Goal: Task Accomplishment & Management: Use online tool/utility

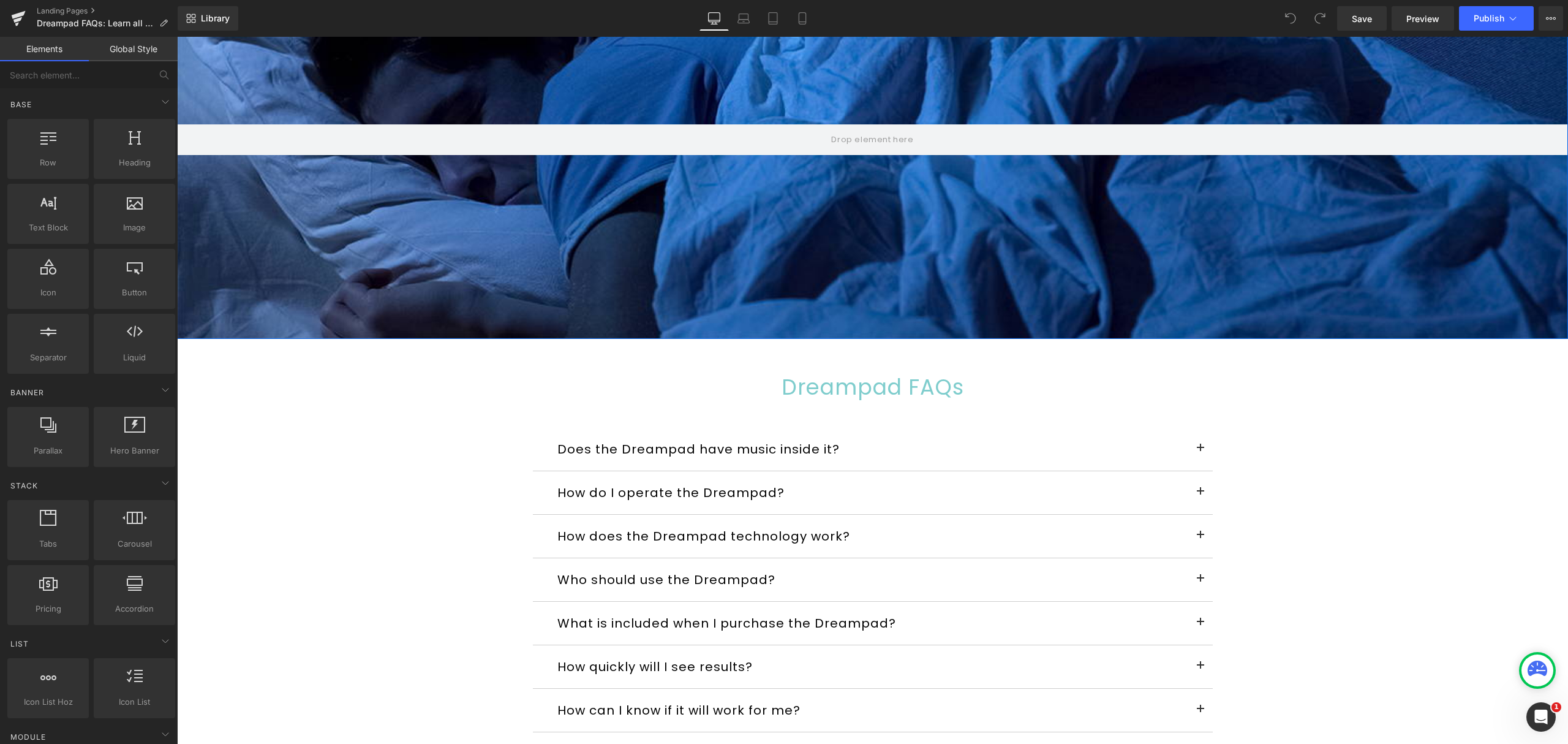
scroll to position [326, 0]
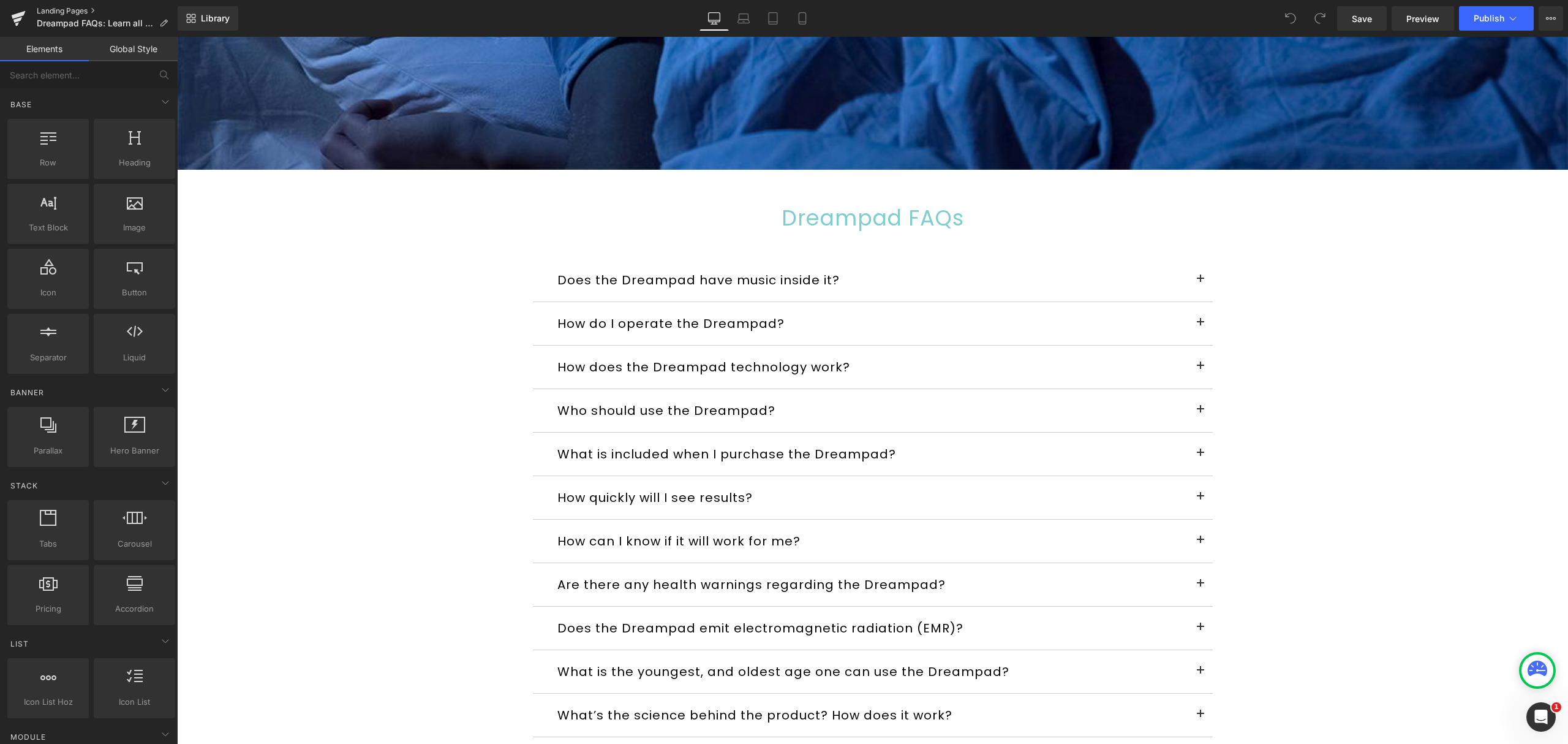
click at [52, 7] on link "Landing Pages" at bounding box center [107, 11] width 141 height 10
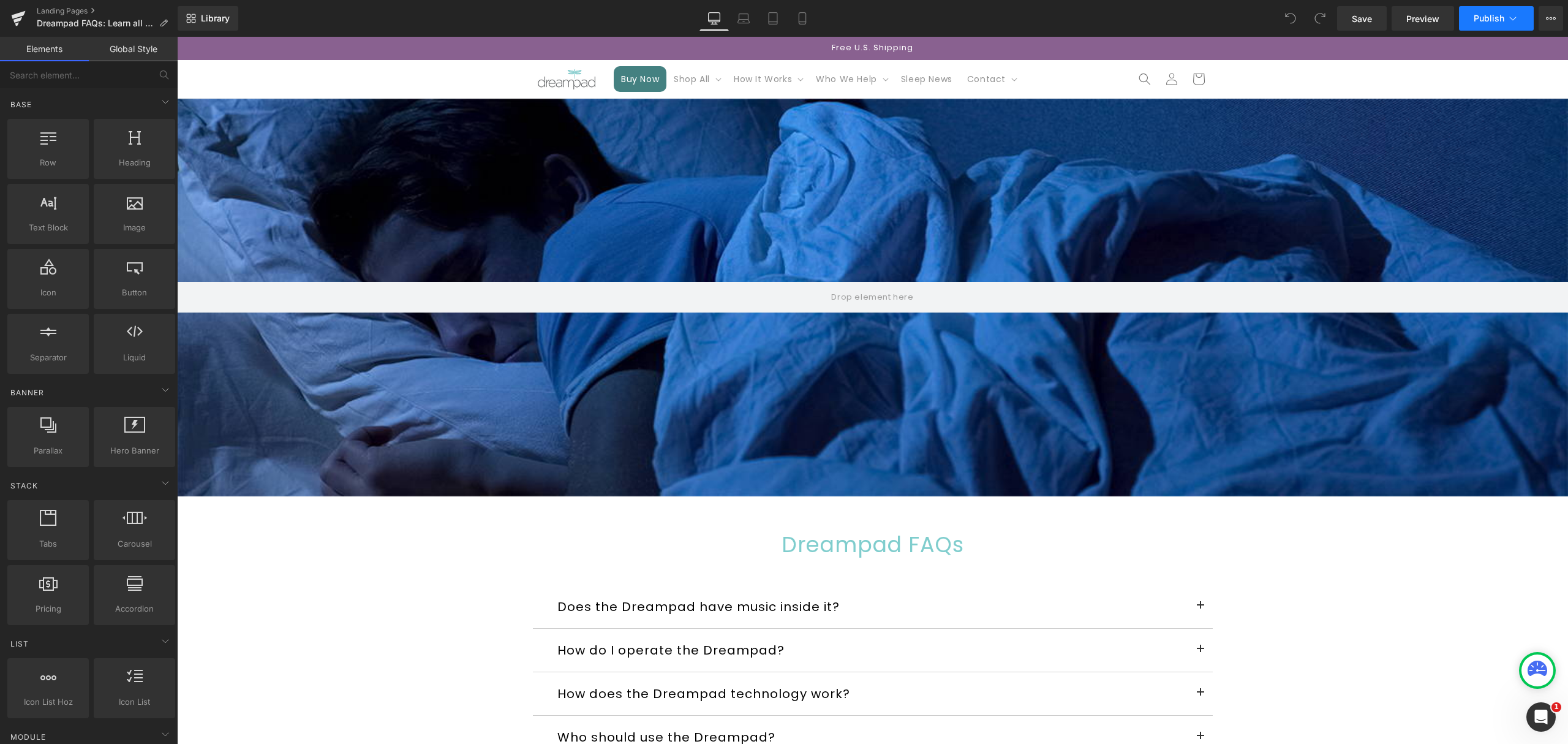
click at [1519, 17] on button "Publish" at bounding box center [1497, 18] width 75 height 24
click at [1546, 18] on icon at bounding box center [1550, 18] width 10 height 10
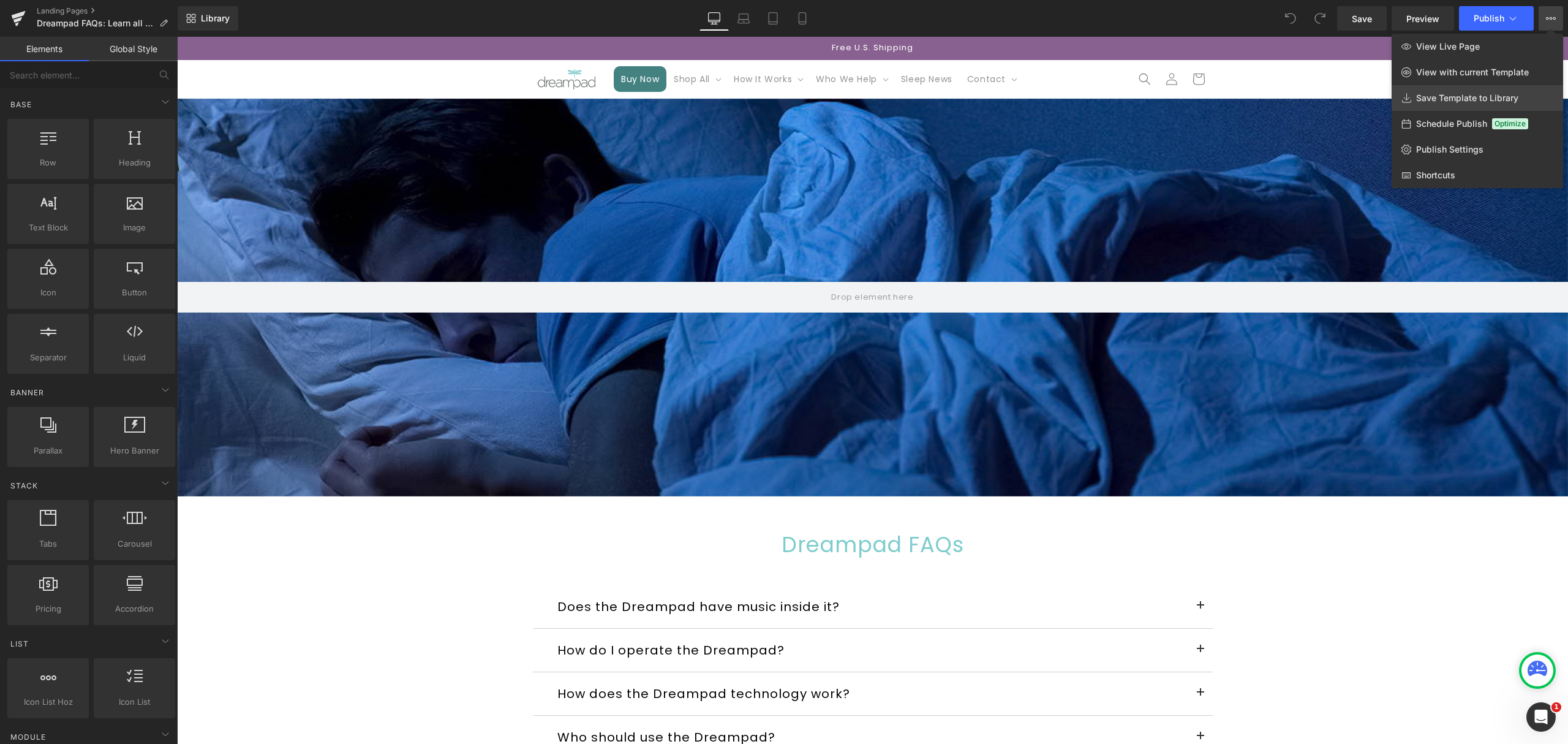
click at [1452, 93] on span "Save Template to Library" at bounding box center [1467, 98] width 102 height 11
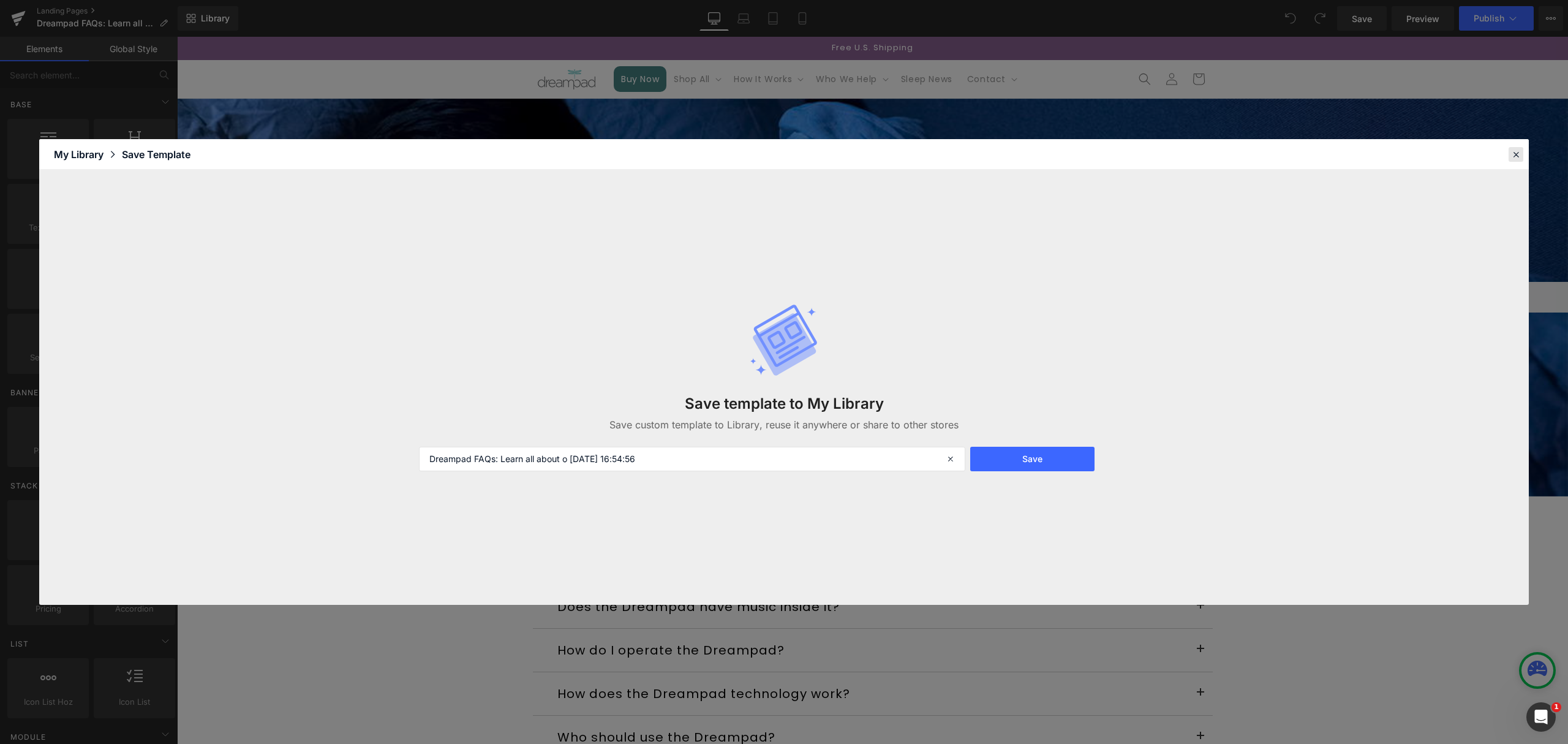
click at [1516, 152] on icon at bounding box center [1516, 154] width 11 height 11
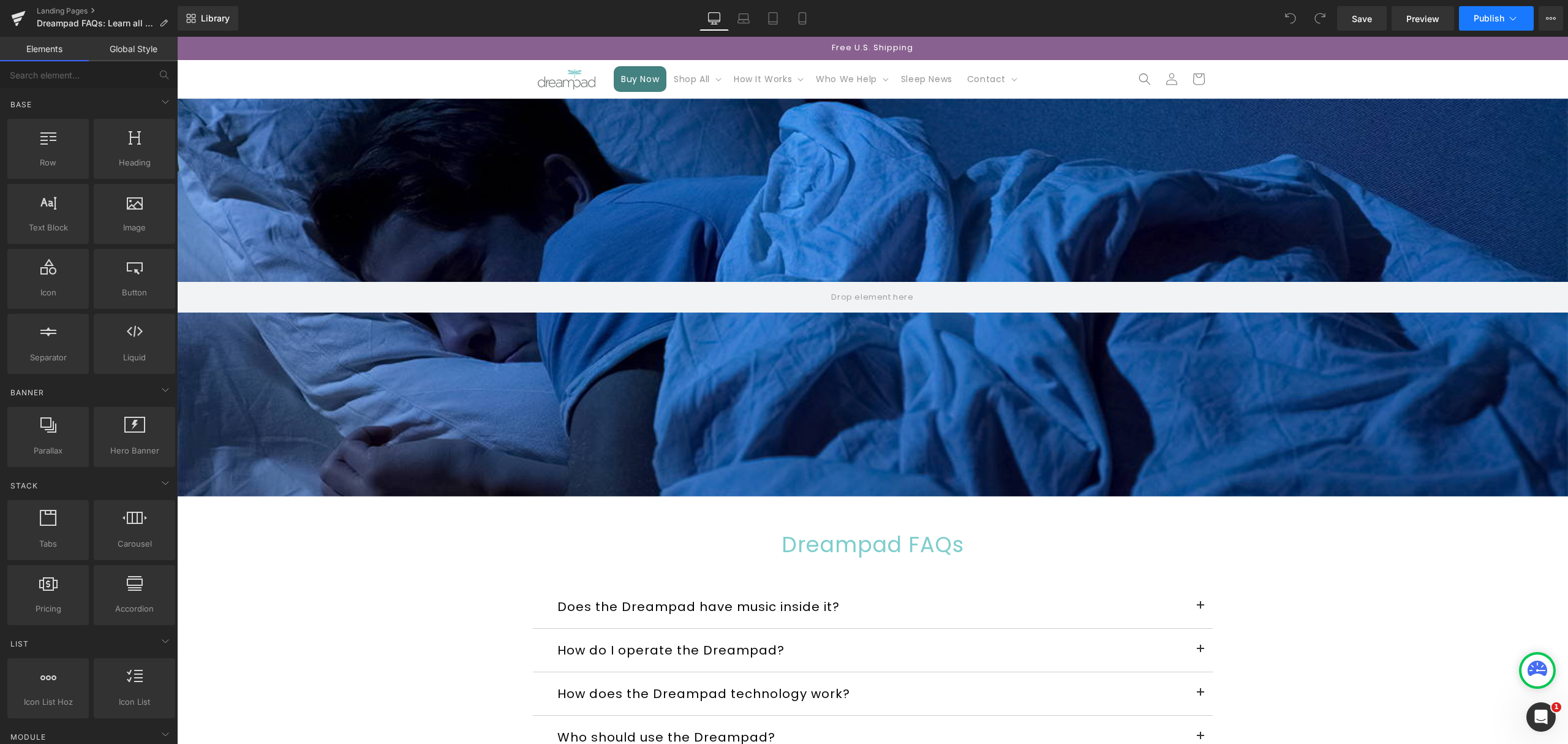
click at [1508, 16] on icon at bounding box center [1513, 18] width 12 height 12
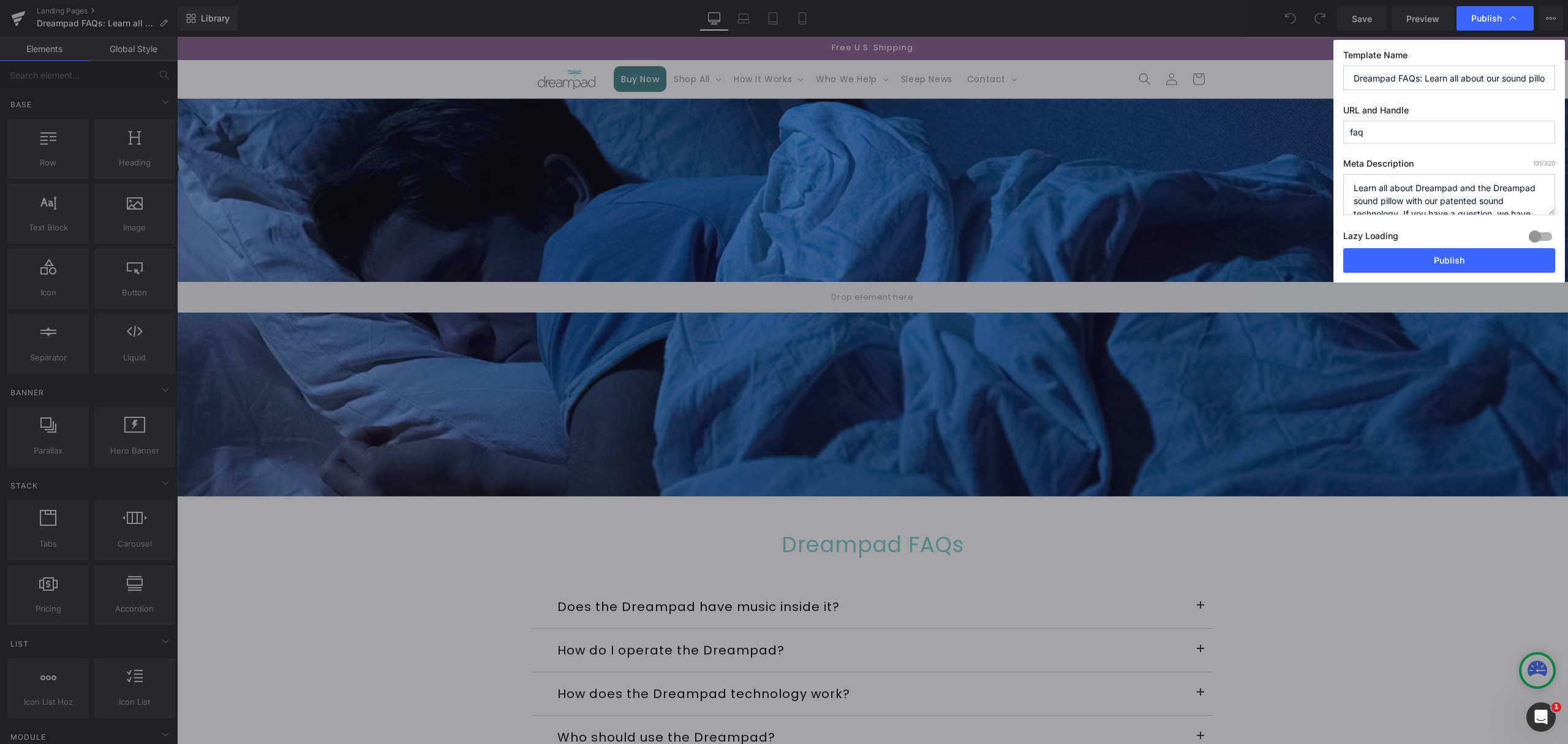
click at [1510, 16] on icon at bounding box center [1513, 18] width 12 height 12
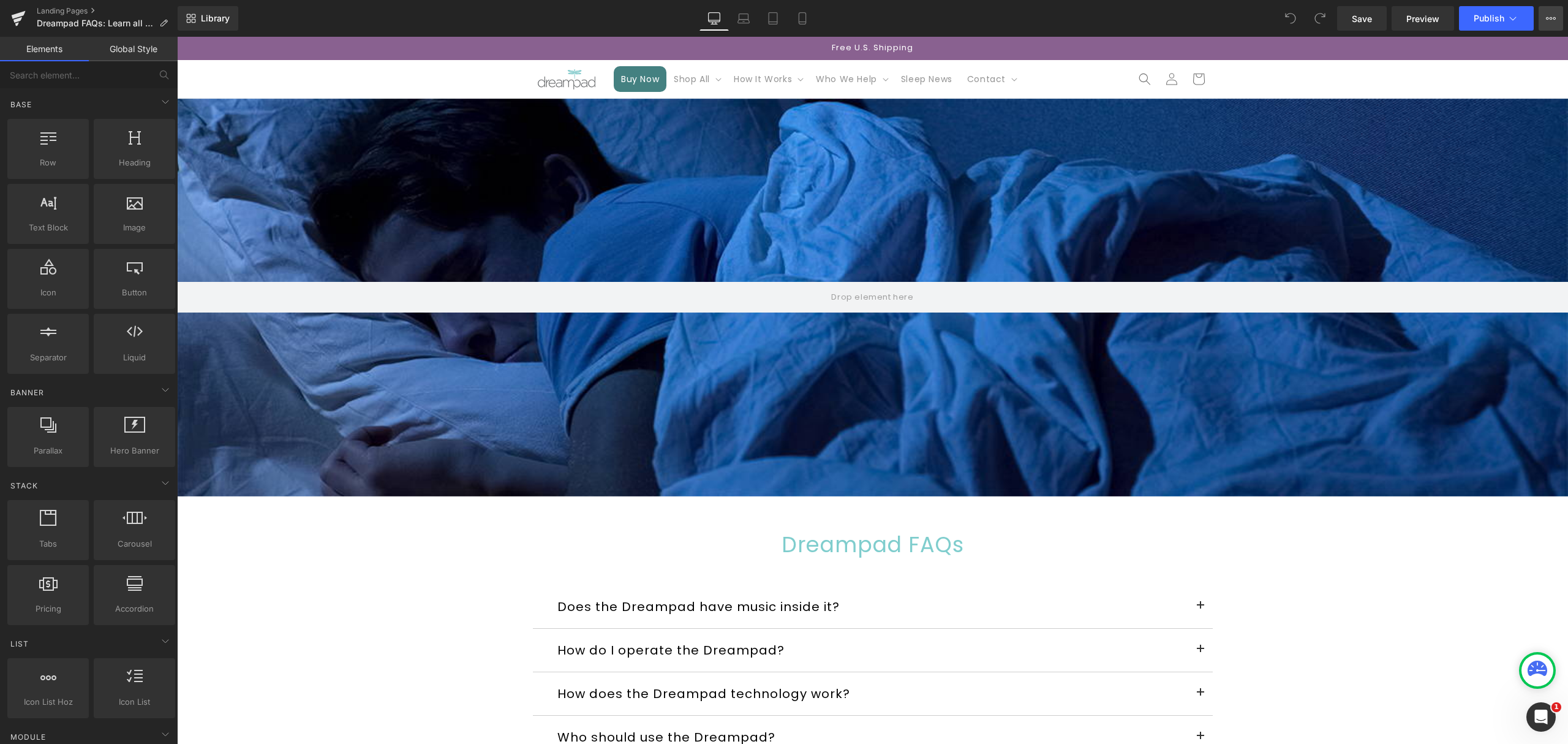
click at [1549, 16] on icon at bounding box center [1550, 18] width 10 height 10
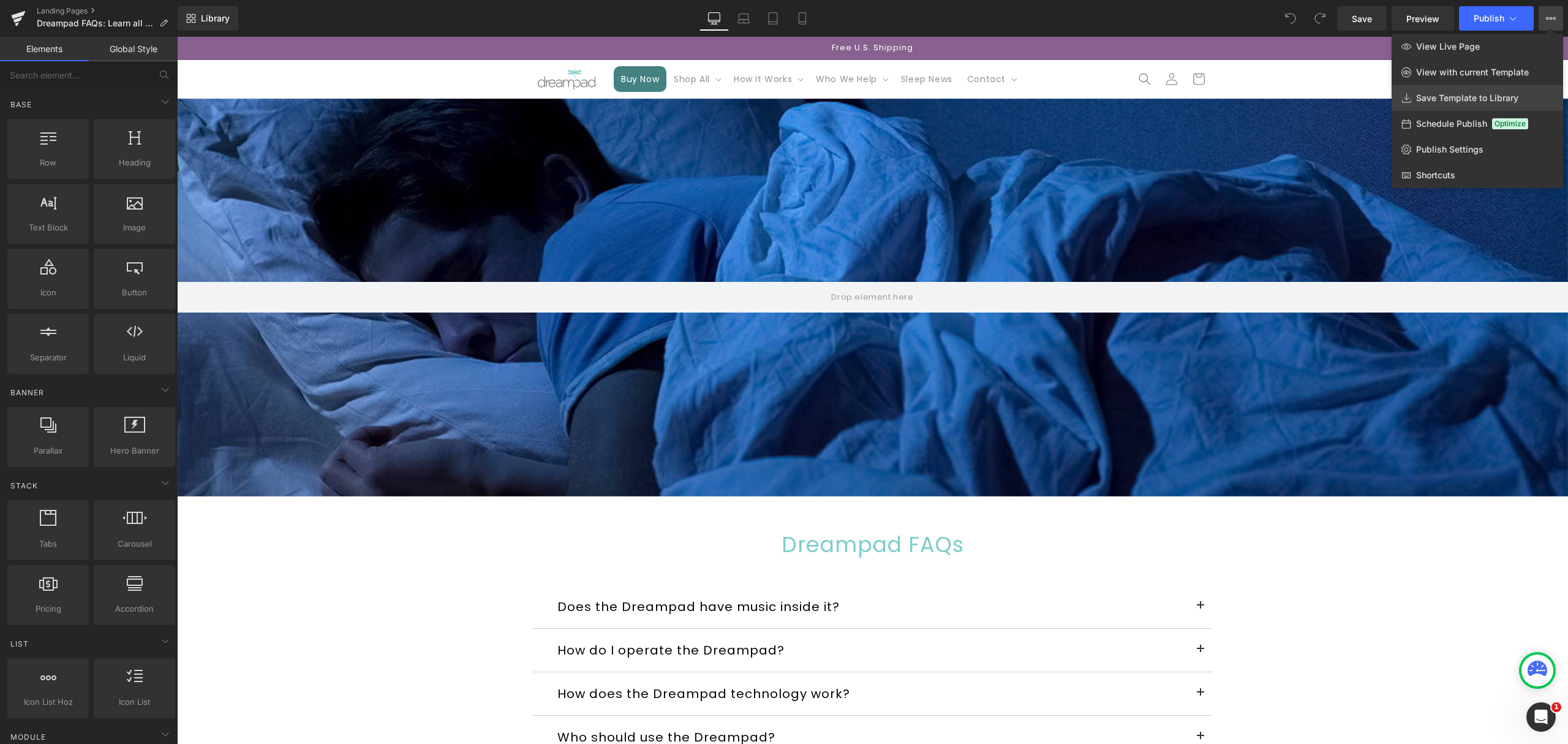
click at [1460, 99] on span "Save Template to Library" at bounding box center [1467, 98] width 102 height 11
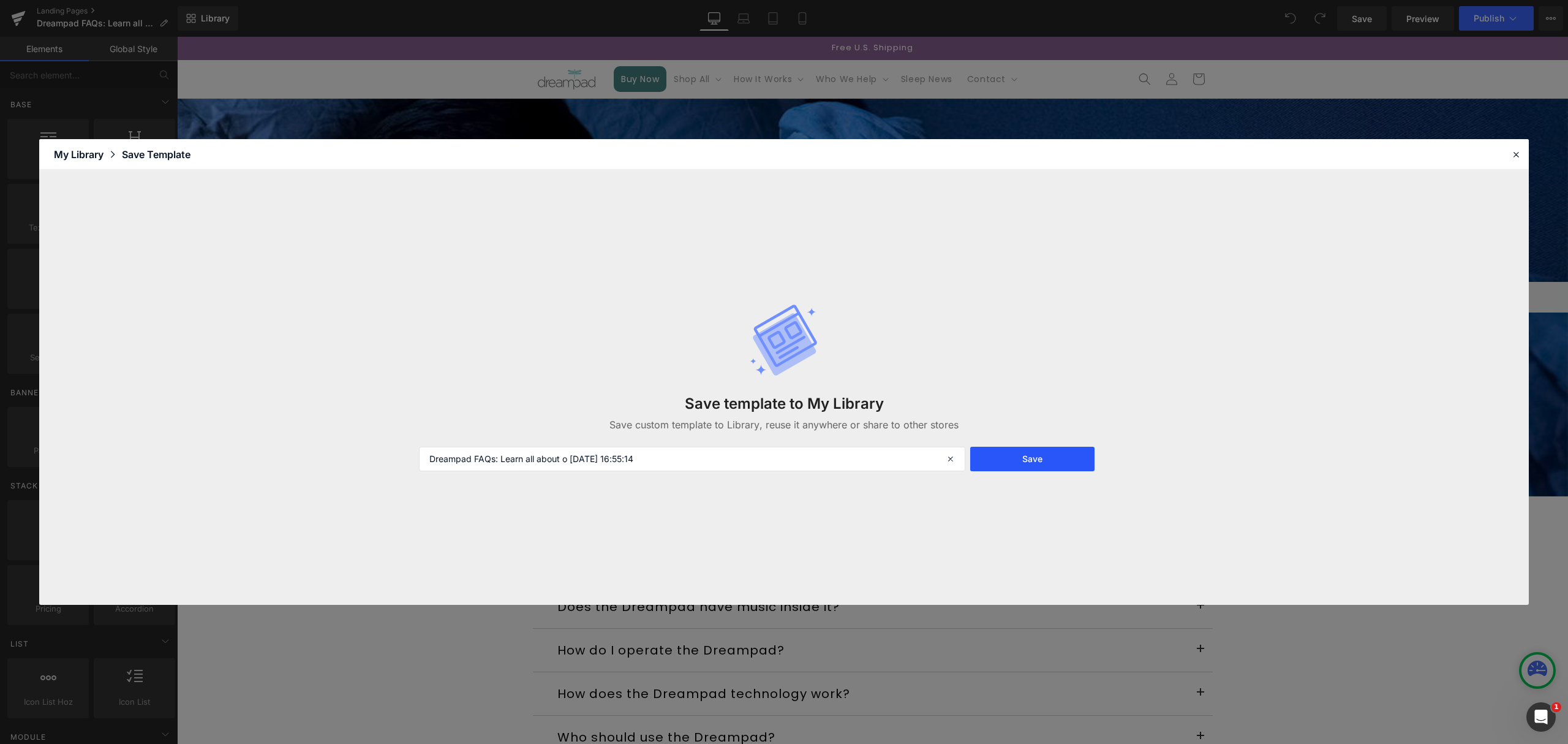
click at [1003, 459] on button "Save" at bounding box center [1032, 459] width 124 height 24
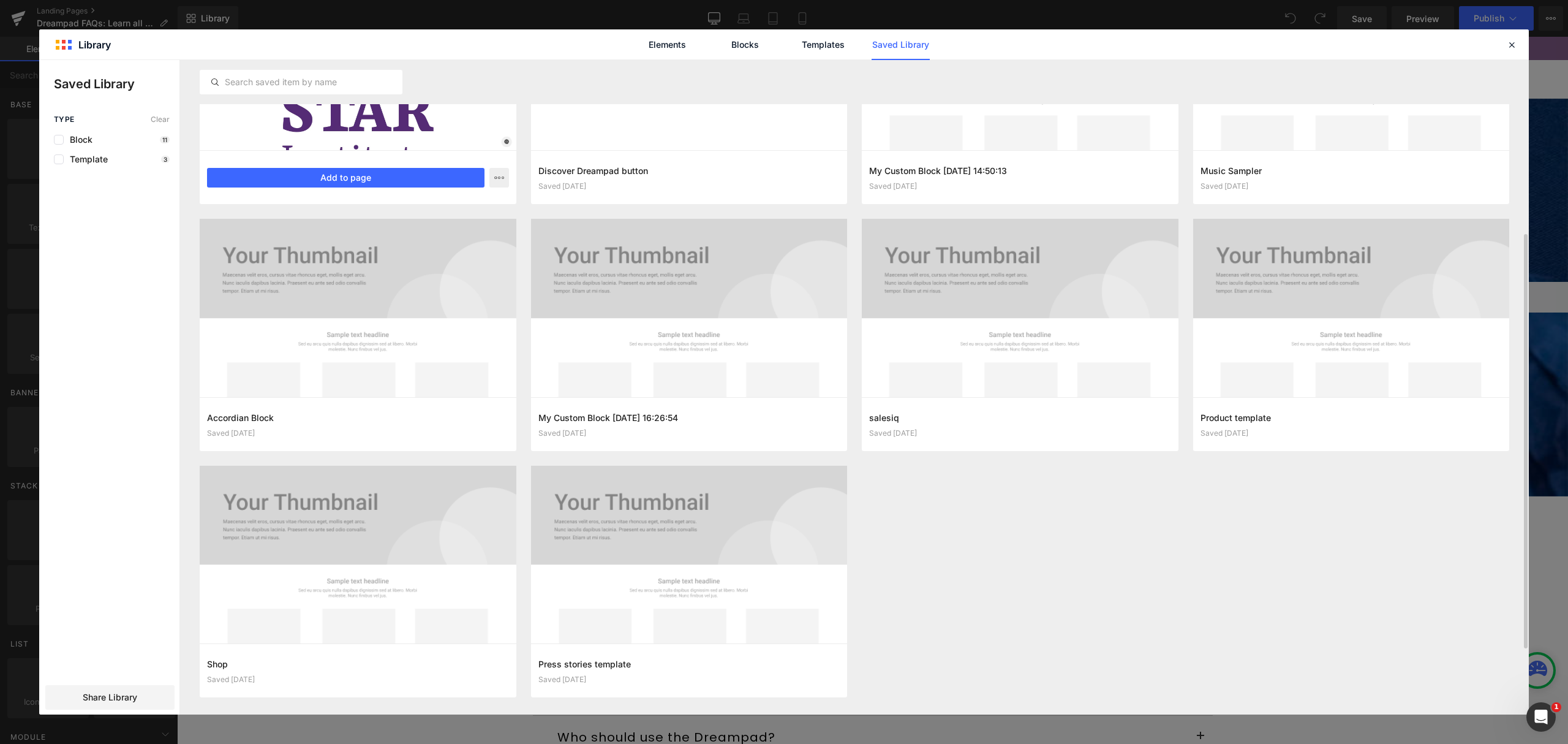
scroll to position [256, 0]
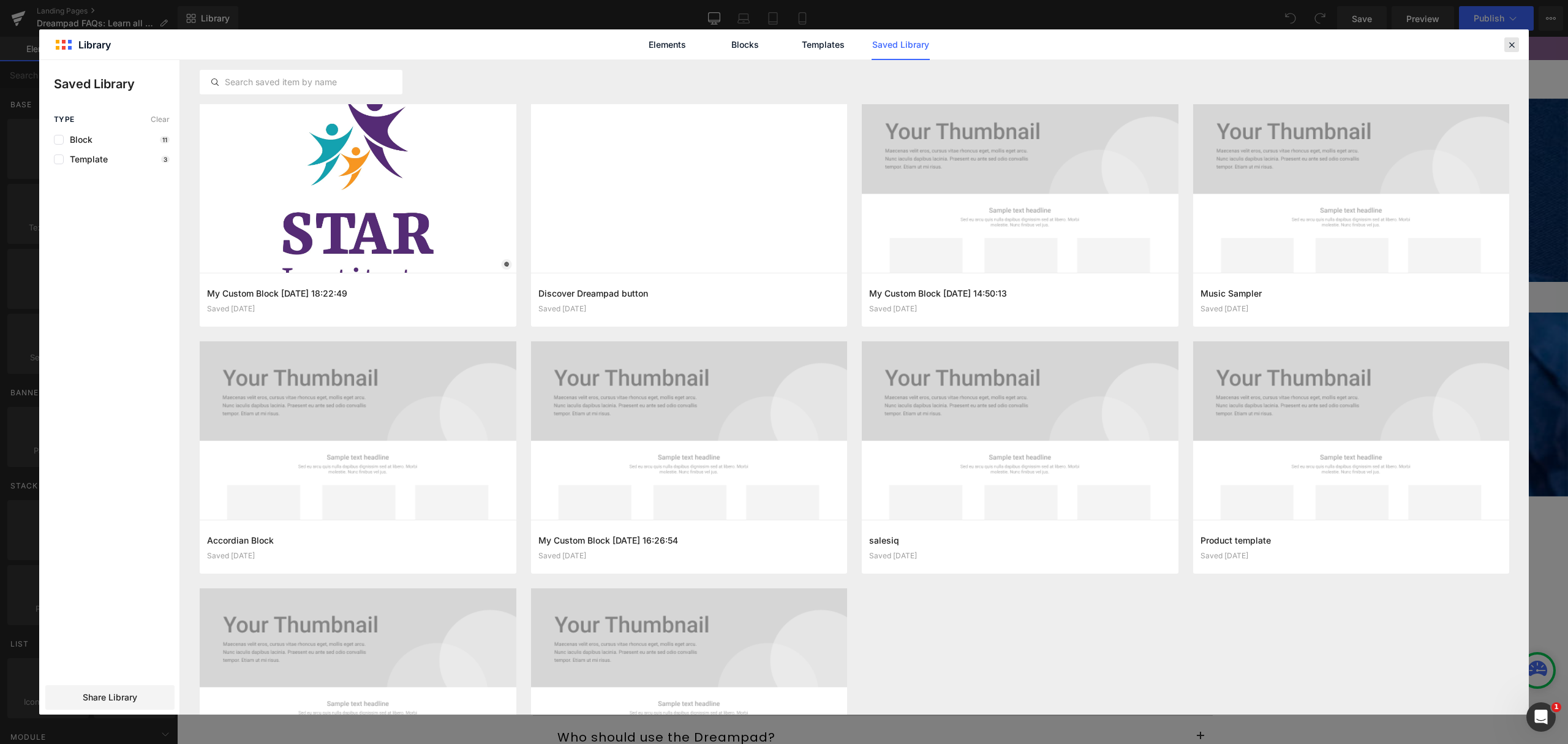
click at [1516, 46] on icon at bounding box center [1512, 45] width 11 height 11
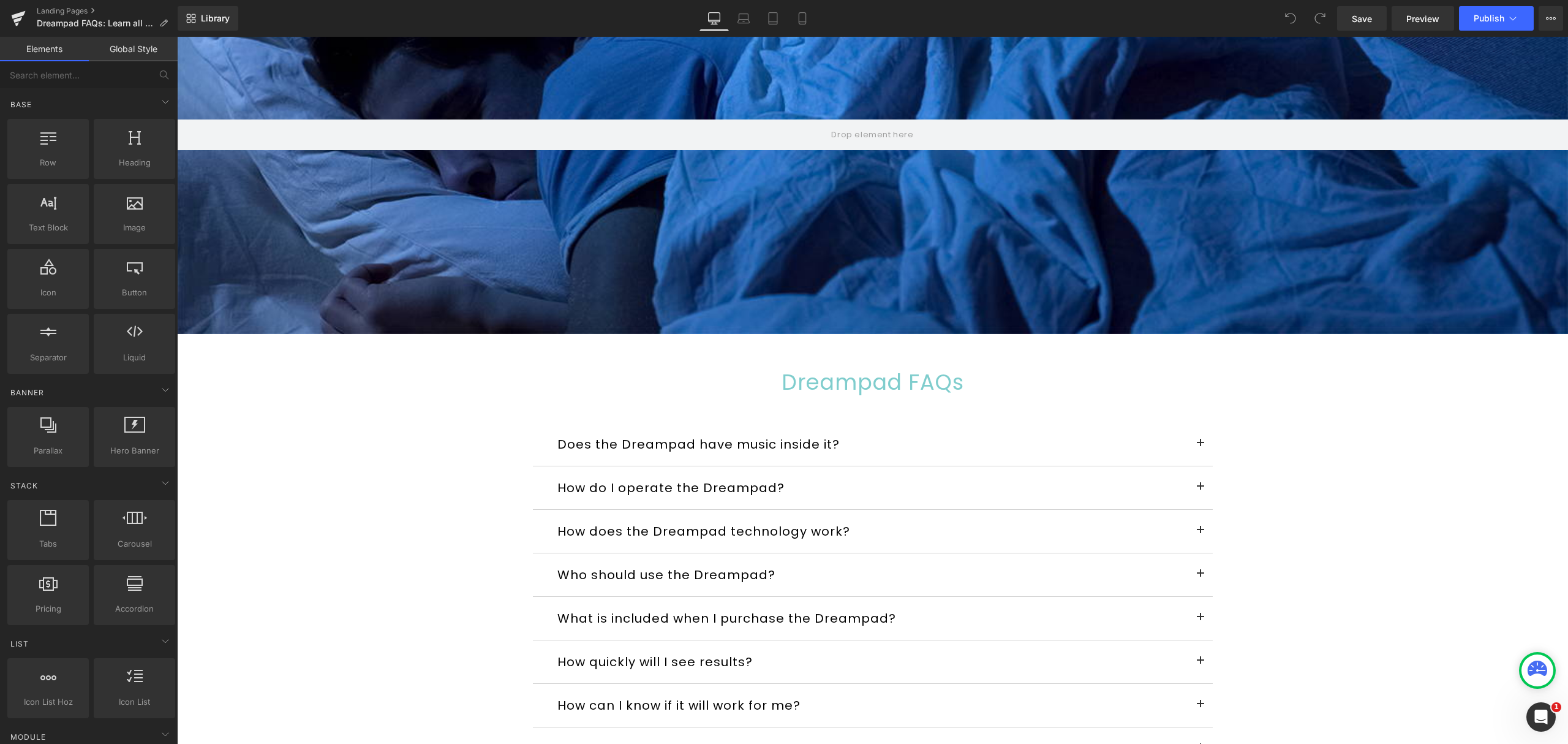
scroll to position [163, 0]
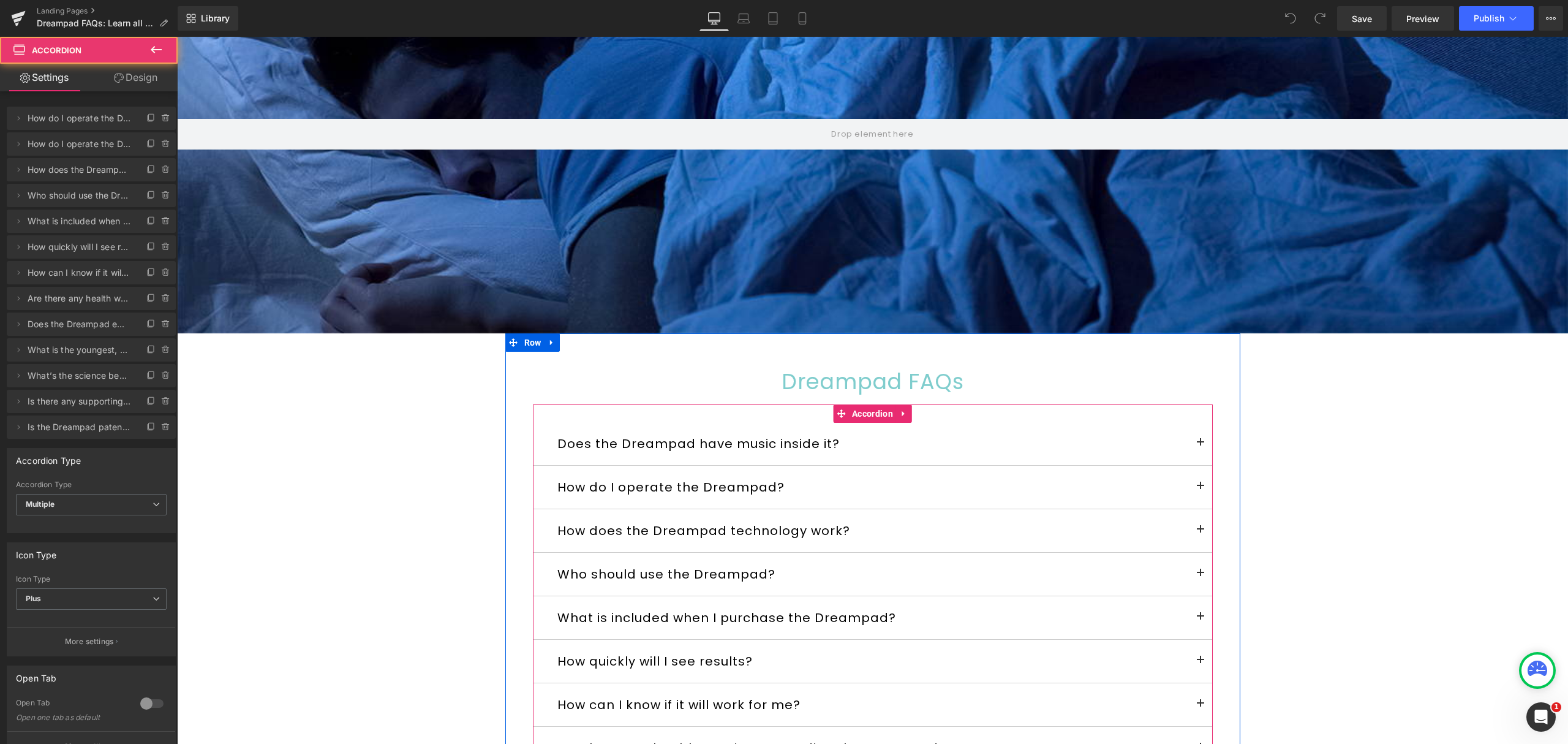
click at [1200, 446] on span at bounding box center [1200, 446] width 0 height 0
